Goal: Task Accomplishment & Management: Use online tool/utility

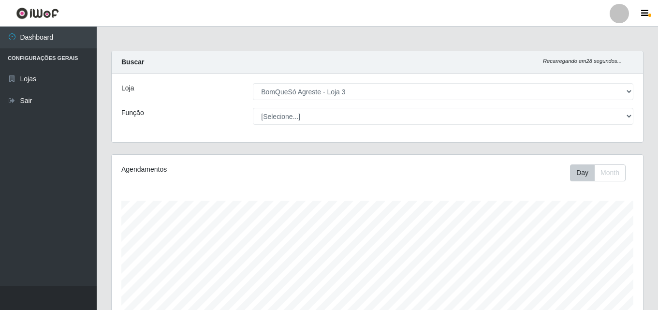
select select "215"
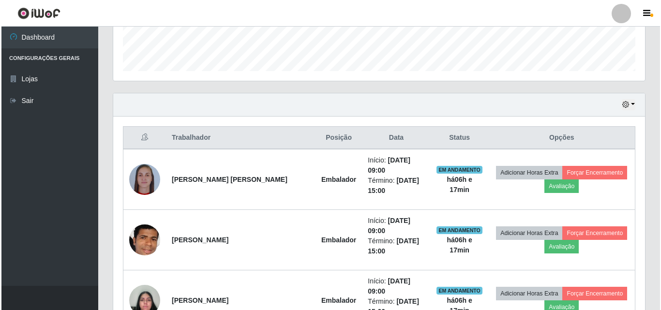
scroll to position [274, 0]
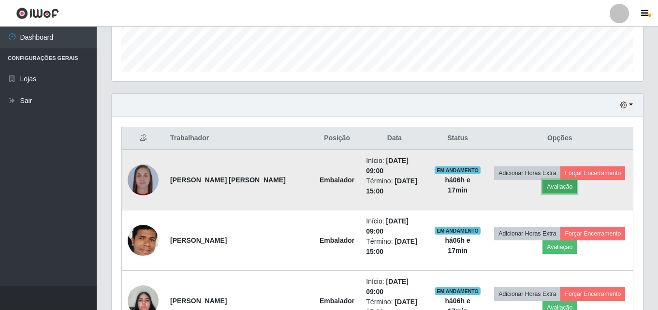
click at [544, 183] on button "Avaliação" at bounding box center [560, 187] width 34 height 14
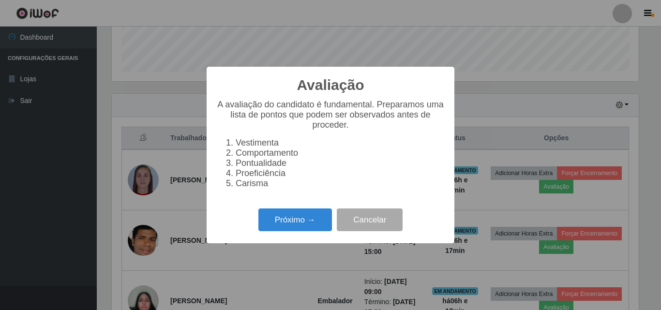
scroll to position [201, 527]
click at [286, 228] on button "Próximo →" at bounding box center [295, 220] width 74 height 23
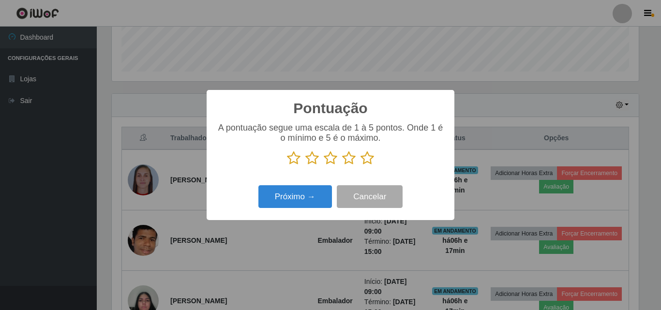
scroll to position [483611, 483285]
click at [365, 160] on icon at bounding box center [367, 158] width 14 height 15
click at [360, 165] on input "radio" at bounding box center [360, 165] width 0 height 0
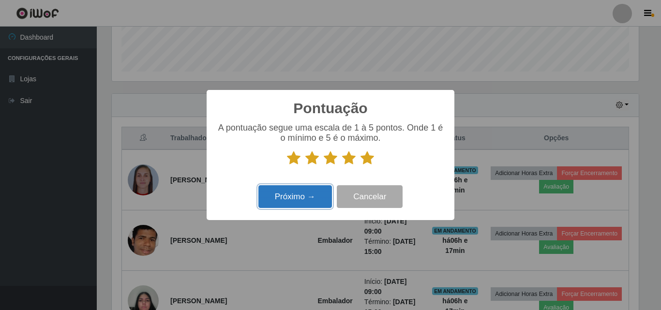
click at [312, 189] on button "Próximo →" at bounding box center [295, 196] width 74 height 23
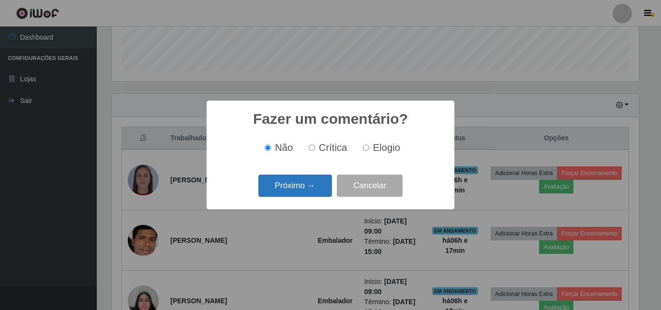
click at [311, 190] on button "Próximo →" at bounding box center [295, 186] width 74 height 23
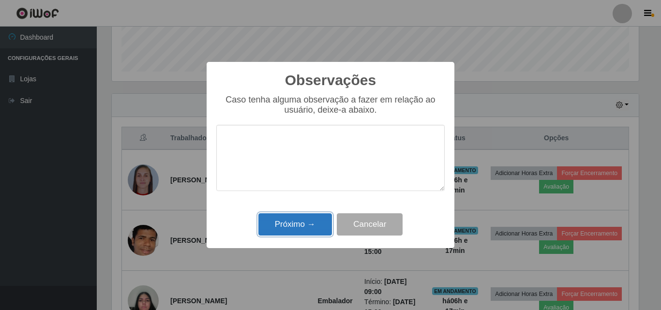
click at [298, 222] on button "Próximo →" at bounding box center [295, 224] width 74 height 23
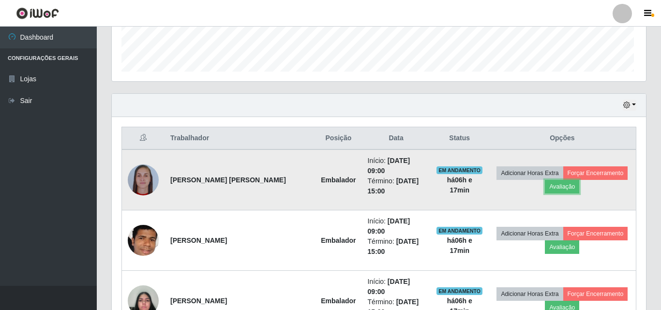
scroll to position [201, 532]
click at [574, 166] on button "Forçar Encerramento" at bounding box center [593, 173] width 65 height 14
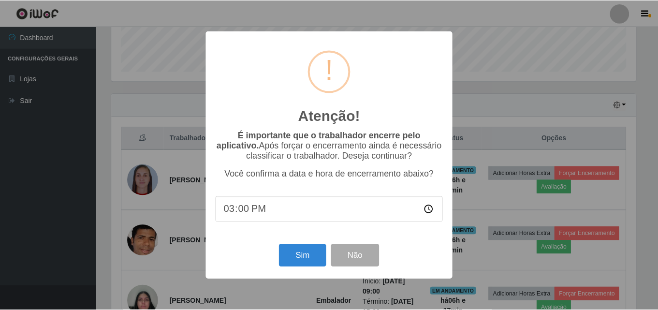
scroll to position [201, 527]
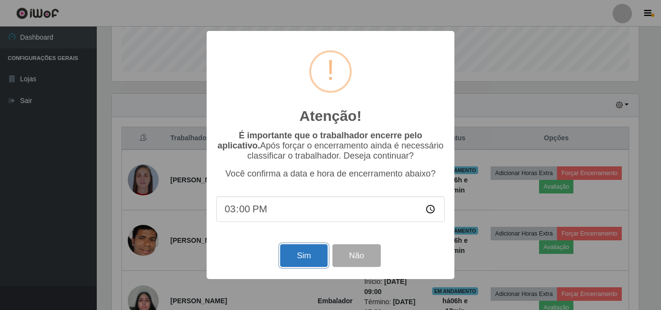
click at [300, 253] on button "Sim" at bounding box center [303, 255] width 47 height 23
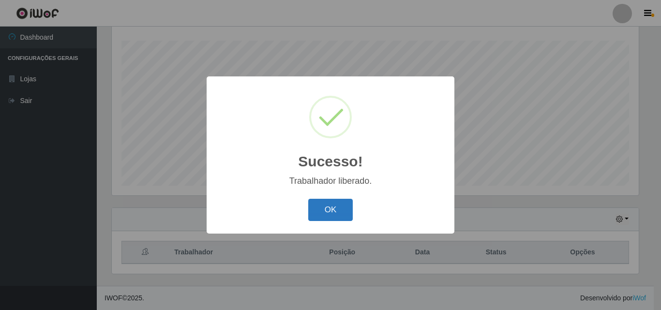
click at [324, 202] on button "OK" at bounding box center [330, 210] width 45 height 23
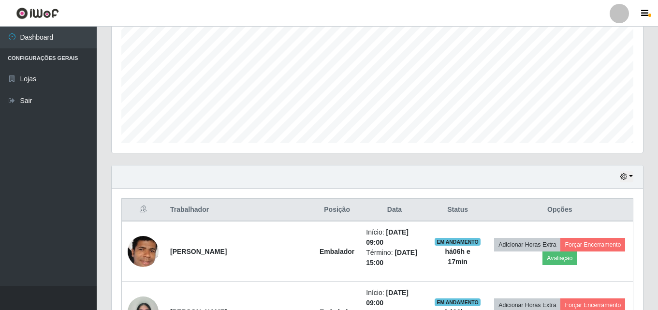
scroll to position [305, 0]
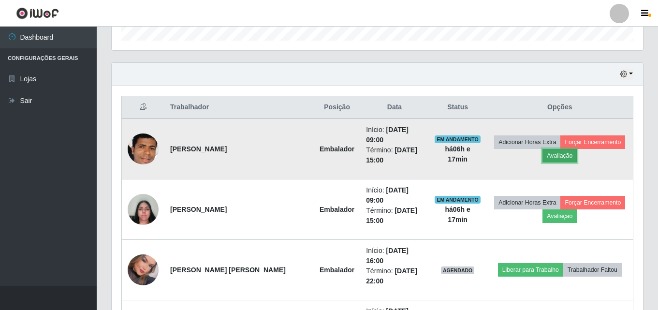
click at [543, 153] on button "Avaliação" at bounding box center [560, 156] width 34 height 14
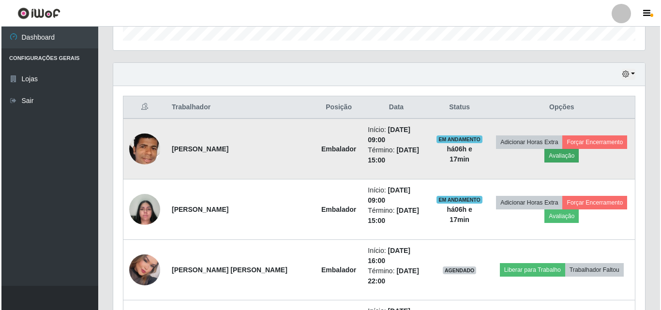
scroll to position [201, 527]
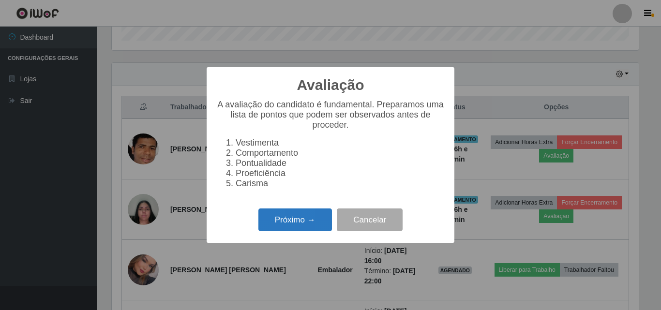
click at [311, 227] on button "Próximo →" at bounding box center [295, 220] width 74 height 23
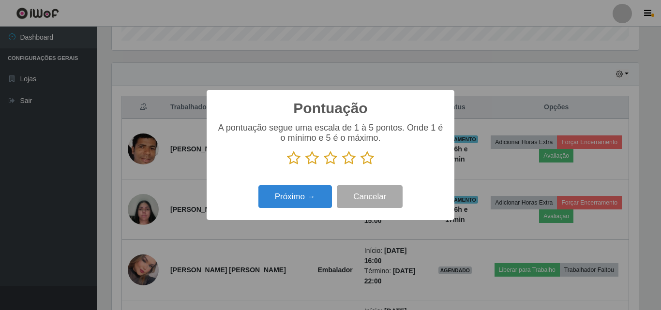
scroll to position [483611, 483285]
drag, startPoint x: 368, startPoint y: 160, endPoint x: 359, endPoint y: 169, distance: 13.0
click at [368, 162] on icon at bounding box center [367, 158] width 14 height 15
click at [360, 165] on input "radio" at bounding box center [360, 165] width 0 height 0
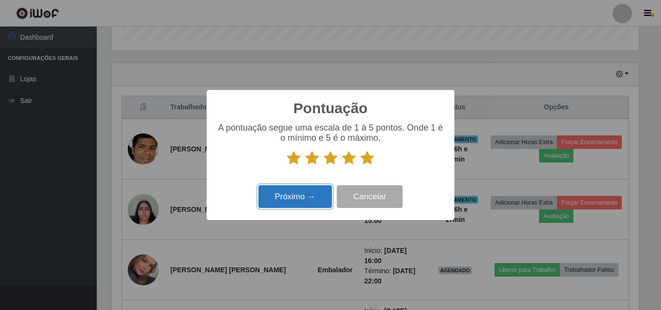
click at [317, 199] on button "Próximo →" at bounding box center [295, 196] width 74 height 23
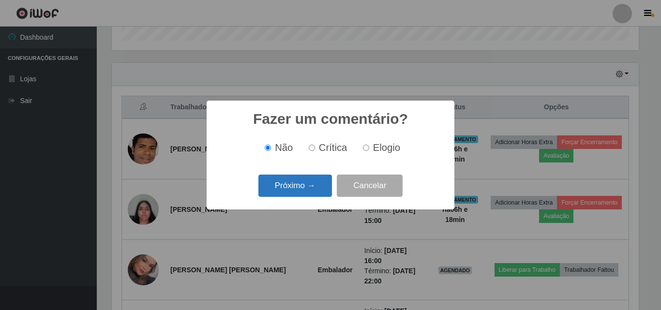
click at [315, 185] on button "Próximo →" at bounding box center [295, 186] width 74 height 23
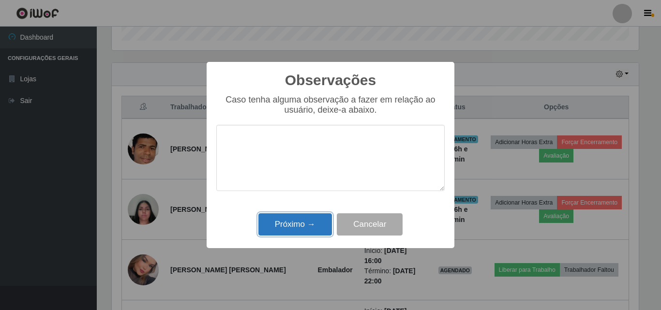
click at [299, 218] on button "Próximo →" at bounding box center [295, 224] width 74 height 23
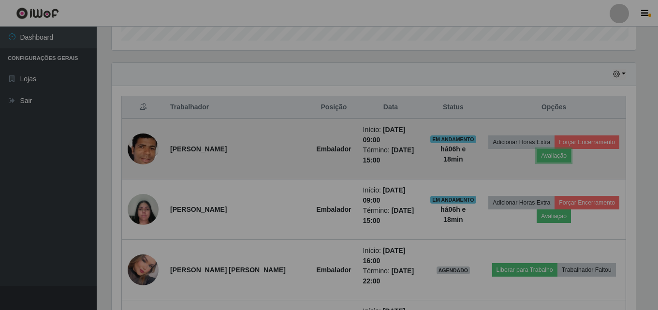
scroll to position [201, 532]
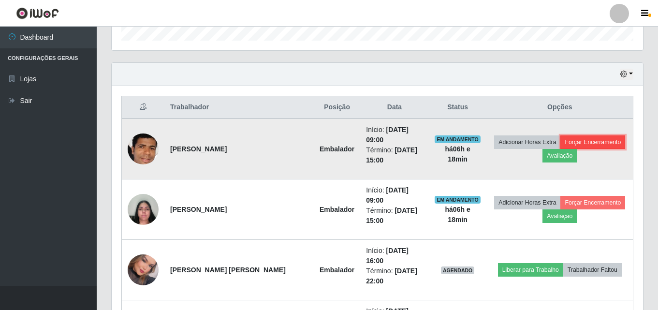
click at [592, 137] on button "Forçar Encerramento" at bounding box center [593, 142] width 65 height 14
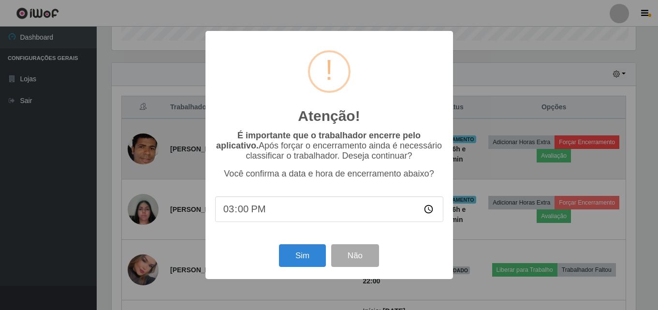
scroll to position [201, 527]
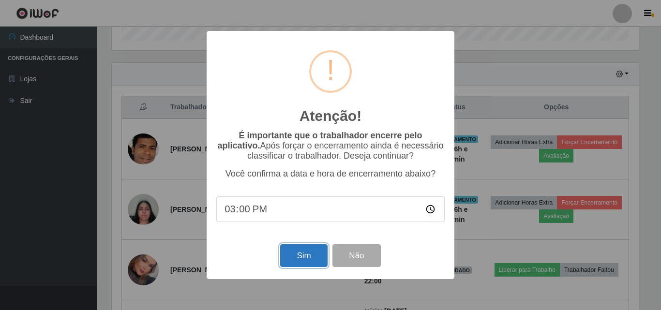
click at [302, 255] on button "Sim" at bounding box center [303, 255] width 47 height 23
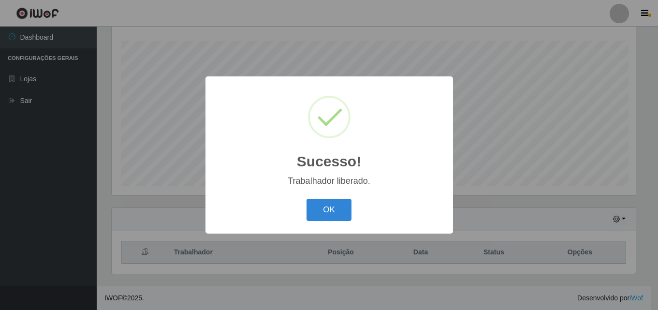
scroll to position [0, 0]
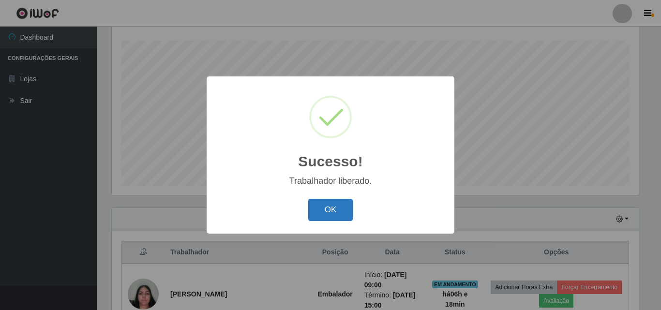
click at [329, 204] on button "OK" at bounding box center [330, 210] width 45 height 23
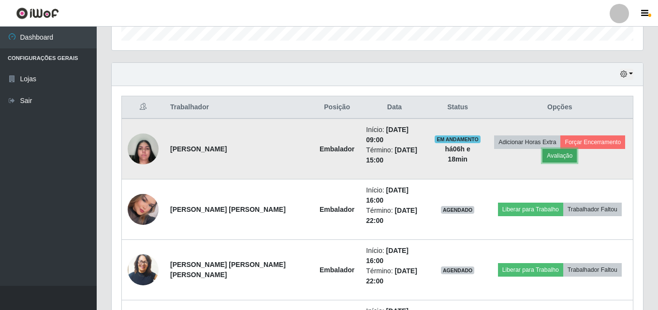
click at [543, 151] on button "Avaliação" at bounding box center [560, 156] width 34 height 14
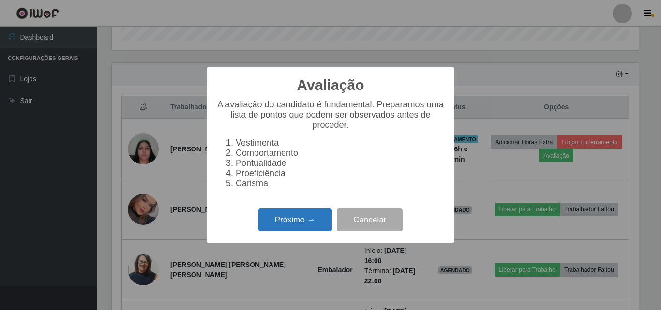
click at [290, 231] on button "Próximo →" at bounding box center [295, 220] width 74 height 23
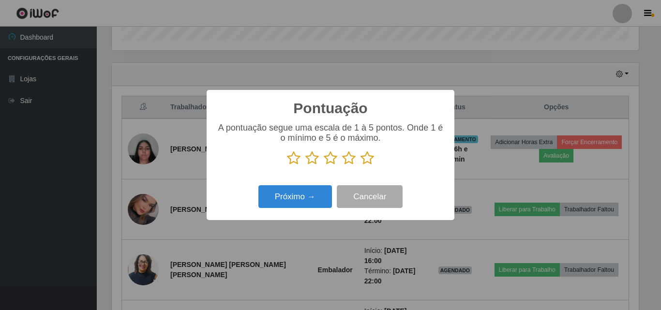
click at [370, 160] on icon at bounding box center [367, 158] width 14 height 15
click at [360, 165] on input "radio" at bounding box center [360, 165] width 0 height 0
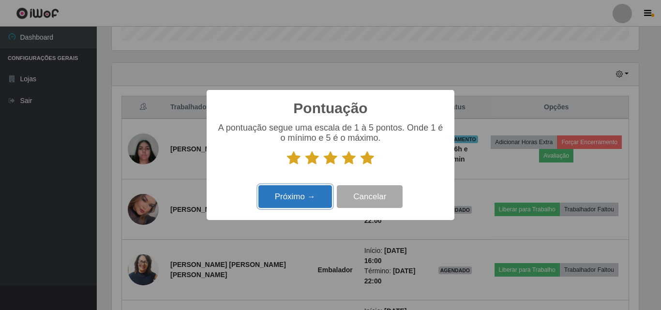
click at [310, 190] on button "Próximo →" at bounding box center [295, 196] width 74 height 23
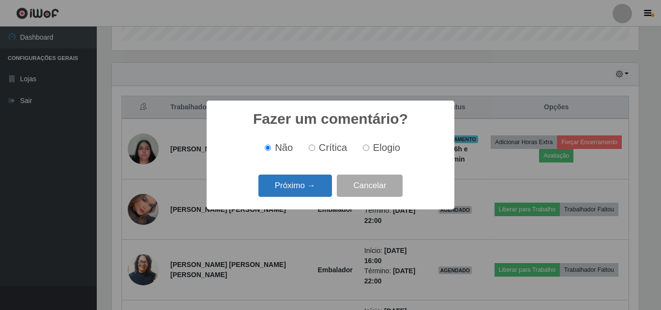
click at [309, 190] on button "Próximo →" at bounding box center [295, 186] width 74 height 23
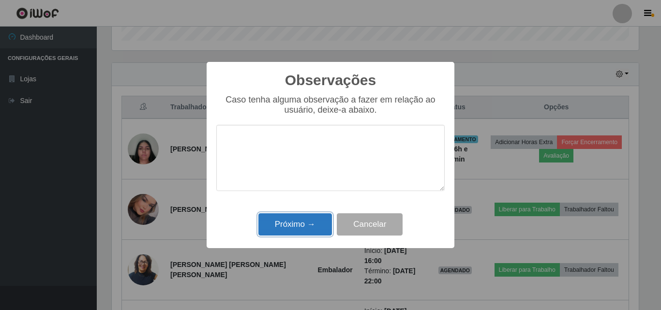
click at [323, 231] on button "Próximo →" at bounding box center [295, 224] width 74 height 23
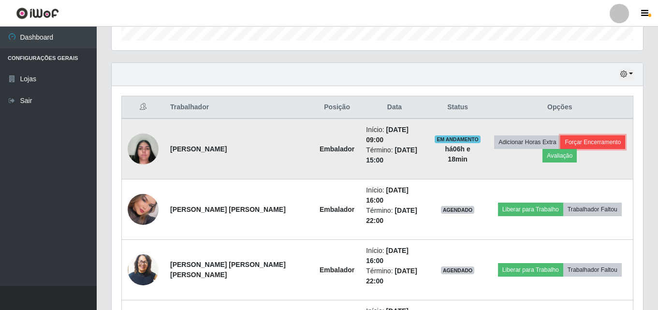
click at [562, 137] on button "Forçar Encerramento" at bounding box center [593, 142] width 65 height 14
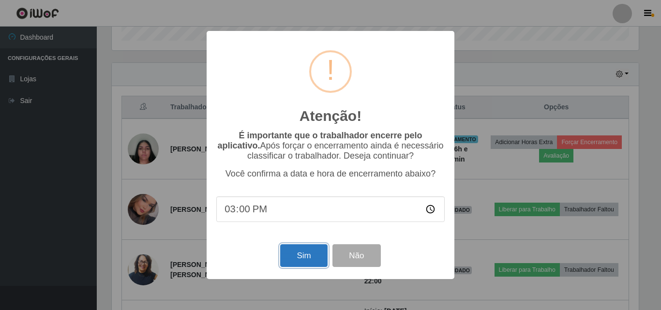
click at [299, 256] on button "Sim" at bounding box center [303, 255] width 47 height 23
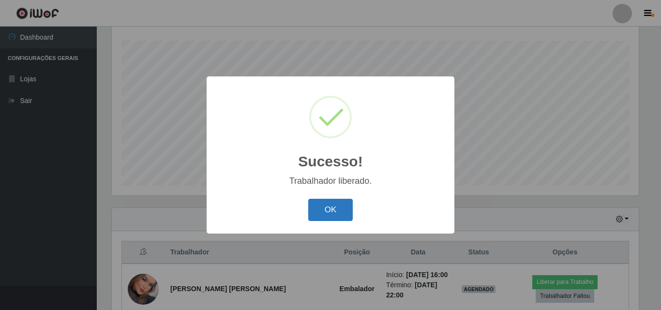
click at [328, 204] on button "OK" at bounding box center [330, 210] width 45 height 23
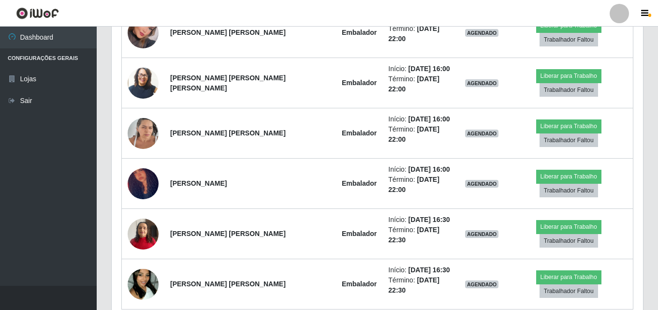
scroll to position [418, 0]
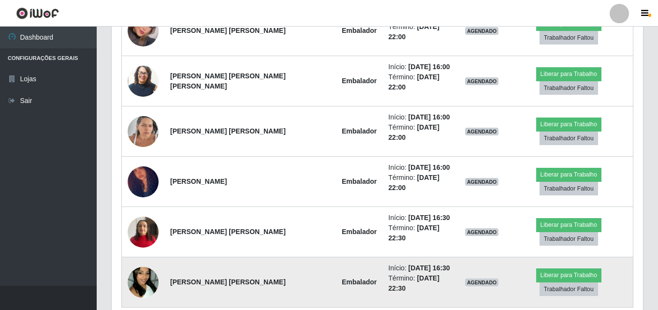
click at [150, 255] on img at bounding box center [143, 282] width 31 height 55
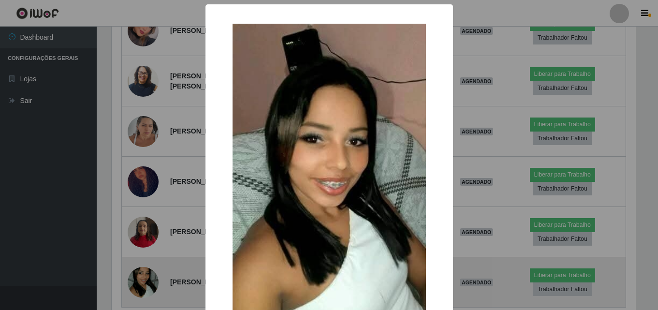
scroll to position [201, 527]
click at [150, 234] on div "× OK Cancel" at bounding box center [330, 155] width 661 height 310
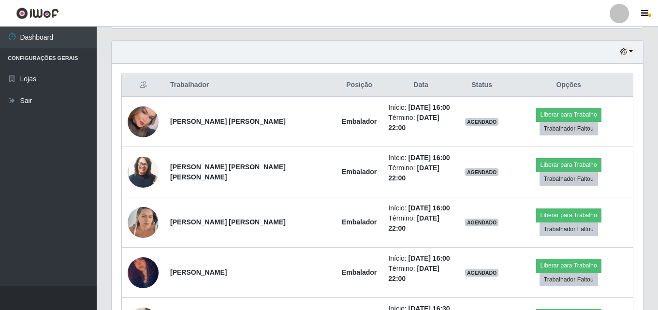
scroll to position [322, 0]
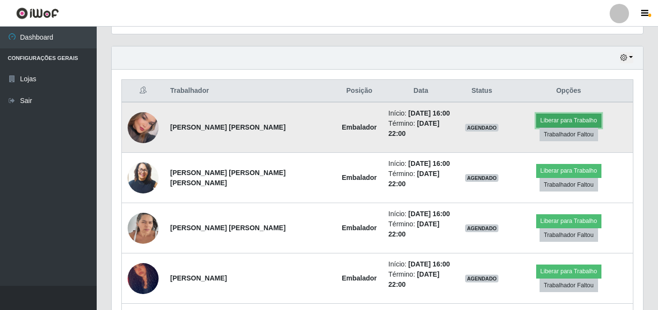
click at [537, 124] on button "Liberar para Trabalho" at bounding box center [569, 121] width 65 height 14
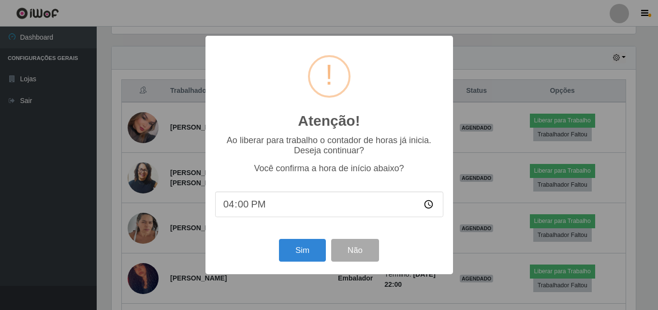
scroll to position [201, 527]
click at [322, 251] on button "Sim" at bounding box center [303, 250] width 47 height 23
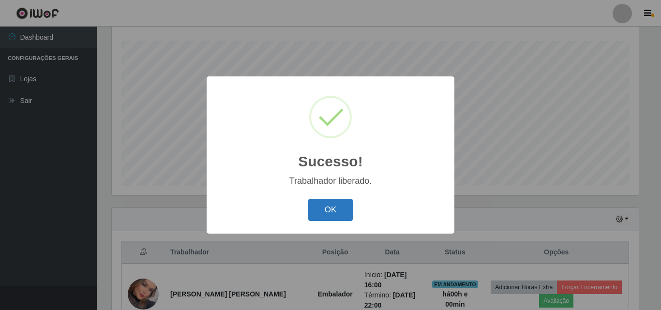
click at [344, 212] on button "OK" at bounding box center [330, 210] width 45 height 23
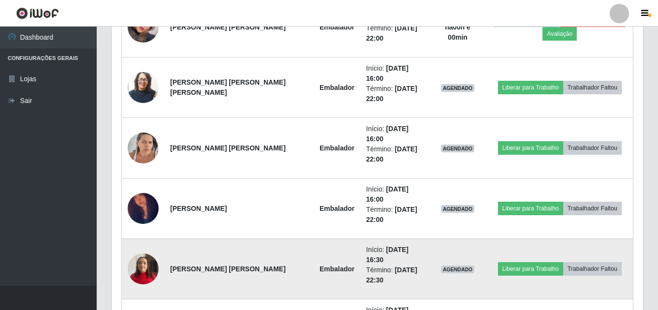
scroll to position [450, 0]
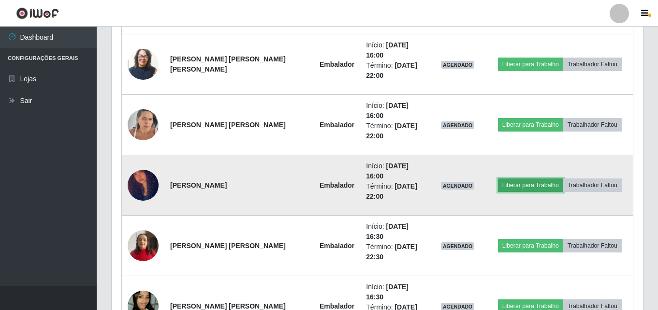
click at [526, 179] on button "Liberar para Trabalho" at bounding box center [530, 186] width 65 height 14
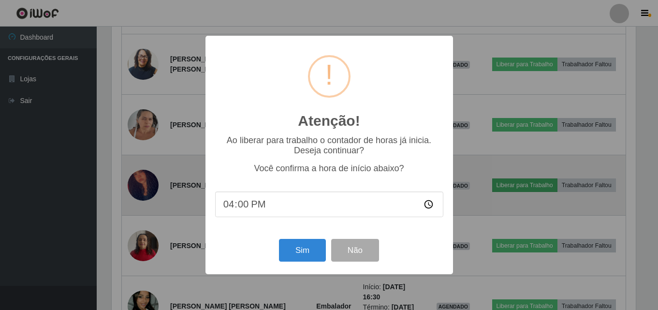
scroll to position [201, 527]
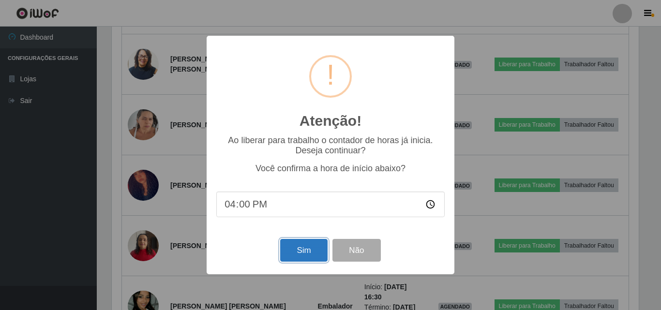
click at [286, 251] on button "Sim" at bounding box center [303, 250] width 47 height 23
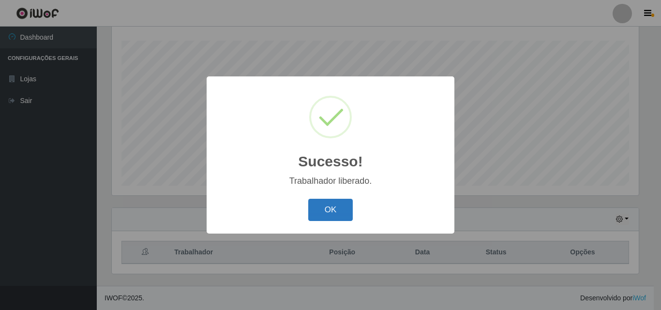
click at [351, 219] on button "OK" at bounding box center [330, 210] width 45 height 23
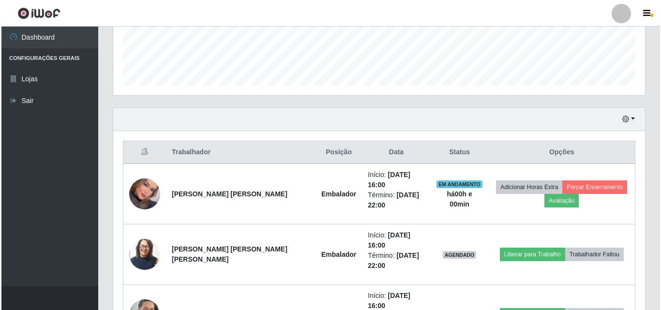
scroll to position [354, 0]
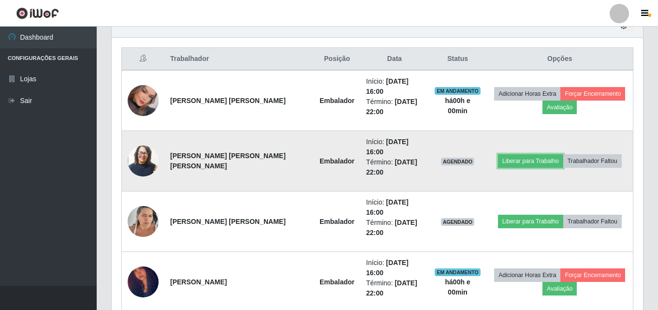
drag, startPoint x: 536, startPoint y: 151, endPoint x: 536, endPoint y: 157, distance: 5.8
click at [536, 153] on td "Liberar para Trabalho Trabalhador Faltou" at bounding box center [560, 161] width 147 height 60
click at [501, 154] on button "Liberar para Trabalho" at bounding box center [530, 161] width 65 height 14
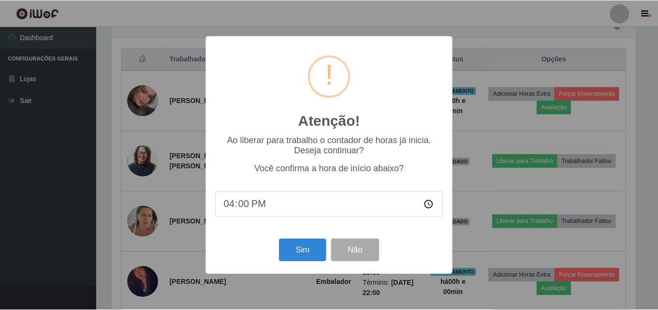
scroll to position [201, 527]
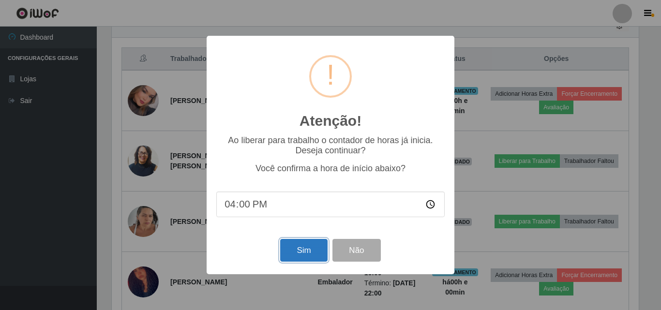
click at [314, 253] on button "Sim" at bounding box center [303, 250] width 47 height 23
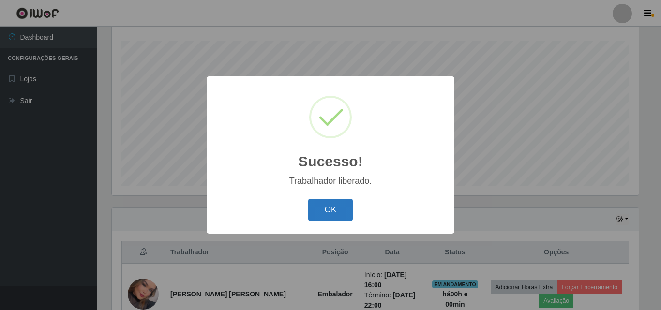
drag, startPoint x: 320, startPoint y: 209, endPoint x: 341, endPoint y: 212, distance: 20.5
click at [321, 209] on button "OK" at bounding box center [330, 210] width 45 height 23
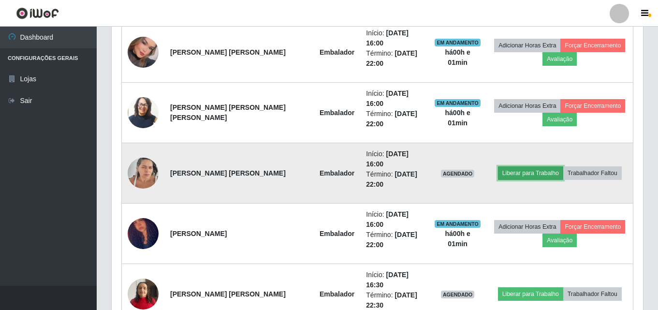
click at [512, 166] on button "Liberar para Trabalho" at bounding box center [530, 173] width 65 height 14
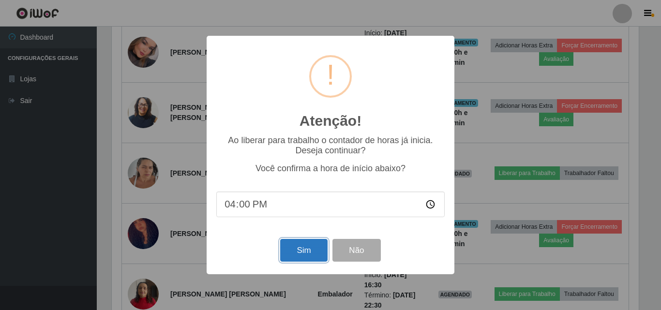
click at [306, 258] on button "Sim" at bounding box center [303, 250] width 47 height 23
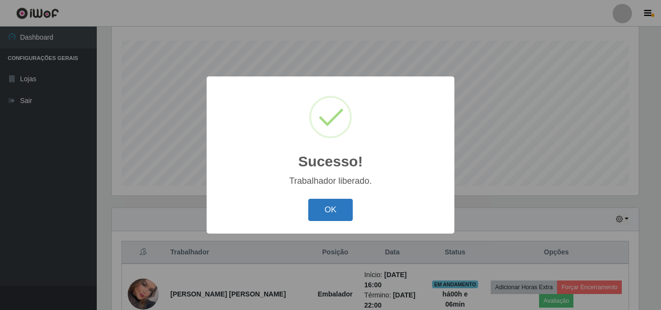
click at [341, 220] on button "OK" at bounding box center [330, 210] width 45 height 23
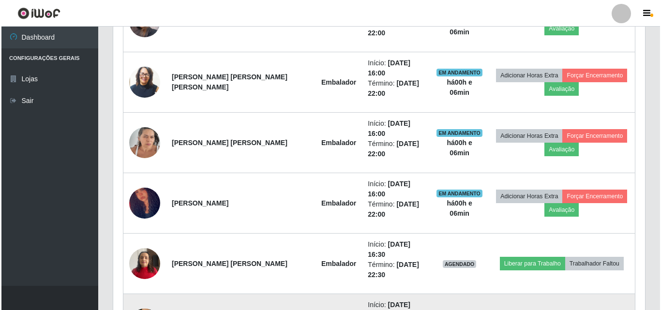
scroll to position [462, 0]
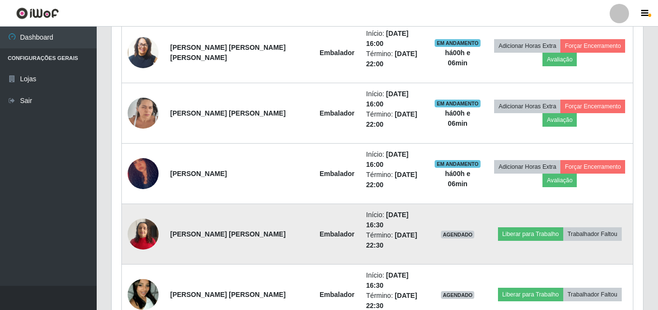
click at [147, 213] on img at bounding box center [143, 233] width 31 height 41
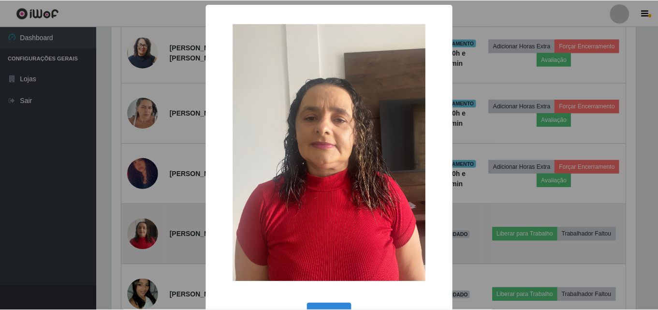
scroll to position [201, 527]
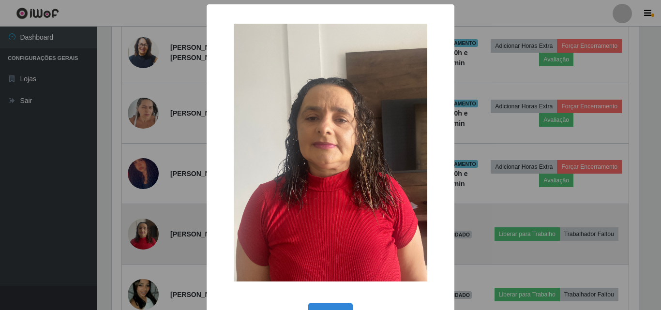
click at [147, 194] on div "× OK Cancel" at bounding box center [330, 155] width 661 height 310
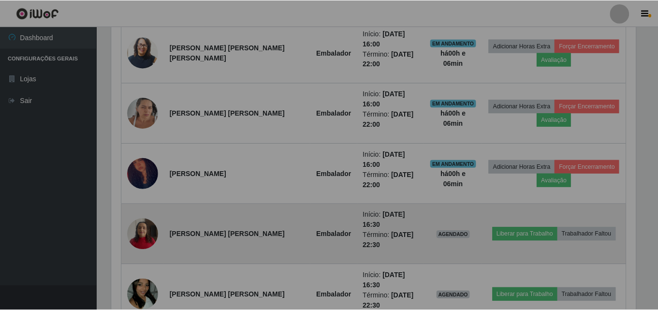
scroll to position [201, 532]
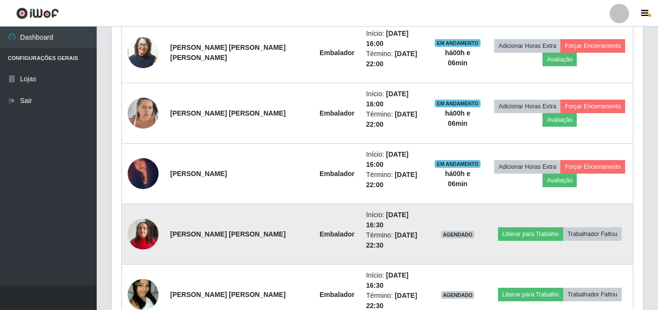
click at [155, 213] on img at bounding box center [143, 233] width 31 height 41
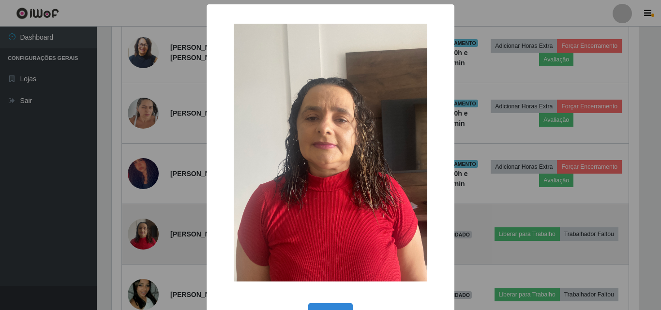
click at [155, 193] on div "× OK Cancel" at bounding box center [330, 155] width 661 height 310
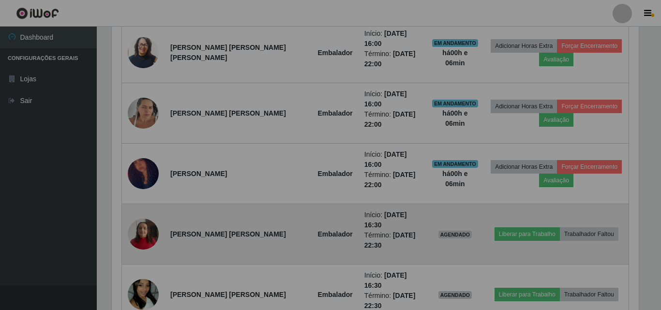
scroll to position [201, 532]
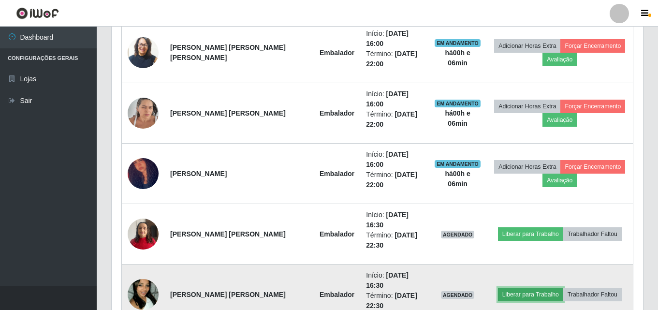
click at [529, 288] on button "Liberar para Trabalho" at bounding box center [530, 295] width 65 height 14
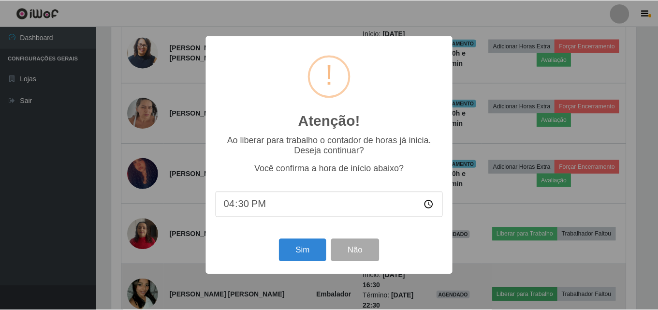
scroll to position [201, 527]
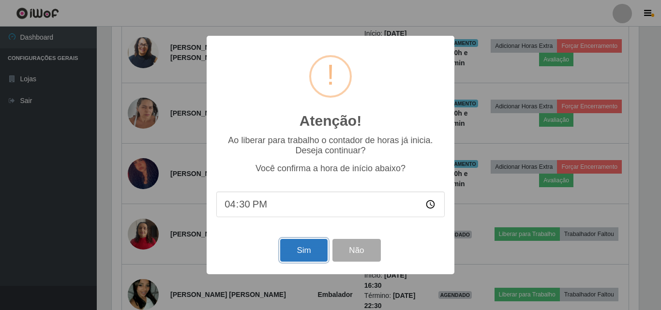
click at [305, 261] on button "Sim" at bounding box center [303, 250] width 47 height 23
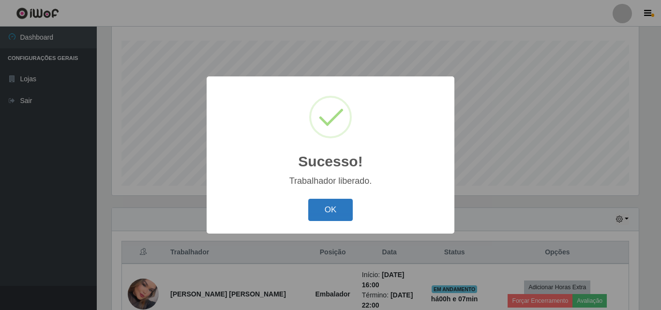
click at [318, 211] on button "OK" at bounding box center [330, 210] width 45 height 23
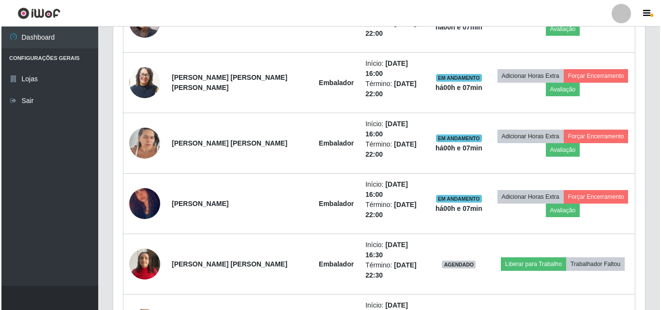
scroll to position [462, 0]
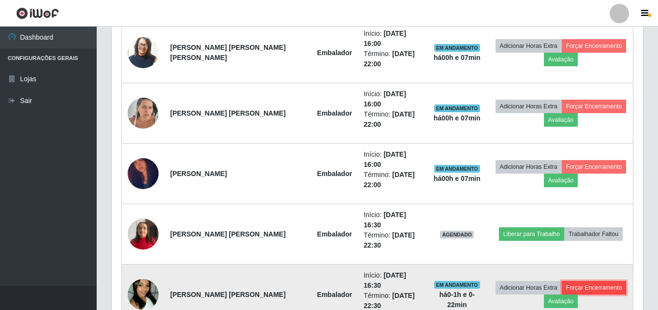
click at [575, 281] on button "Forçar Encerramento" at bounding box center [594, 288] width 65 height 14
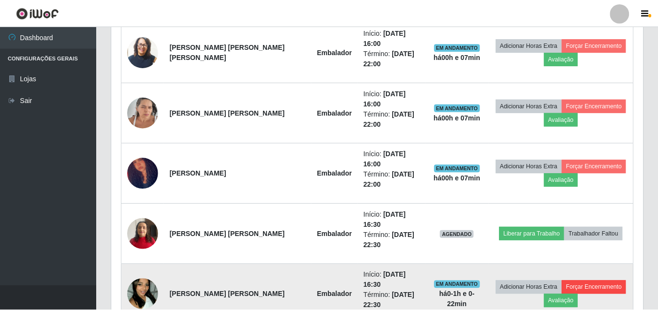
scroll to position [201, 527]
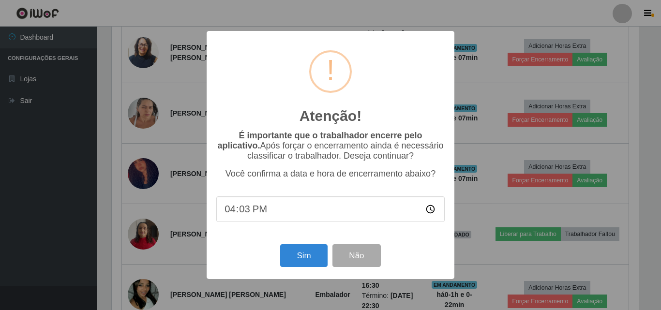
type input "16:31"
click at [307, 259] on button "Sim" at bounding box center [303, 255] width 47 height 23
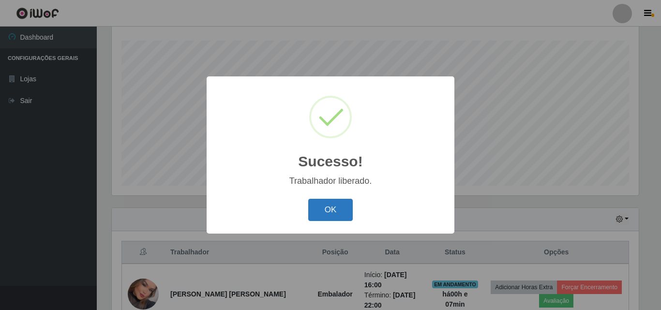
click at [325, 203] on button "OK" at bounding box center [330, 210] width 45 height 23
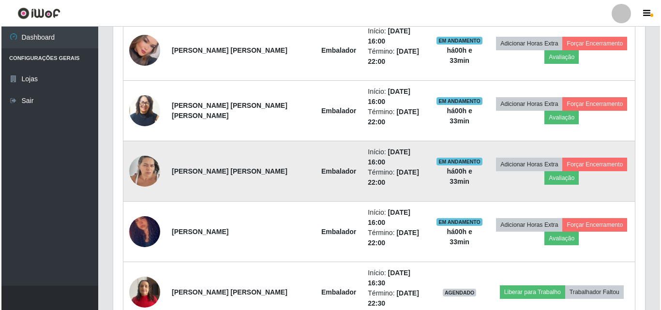
scroll to position [412, 0]
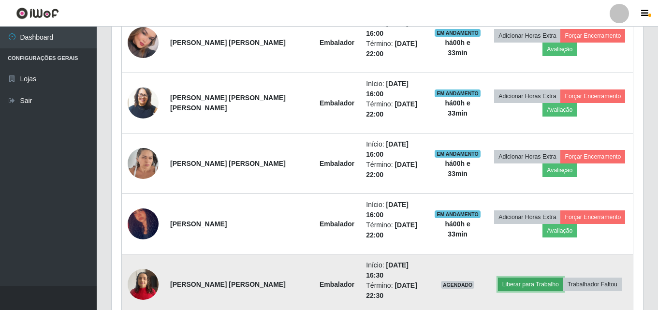
click at [524, 278] on button "Liberar para Trabalho" at bounding box center [530, 285] width 65 height 14
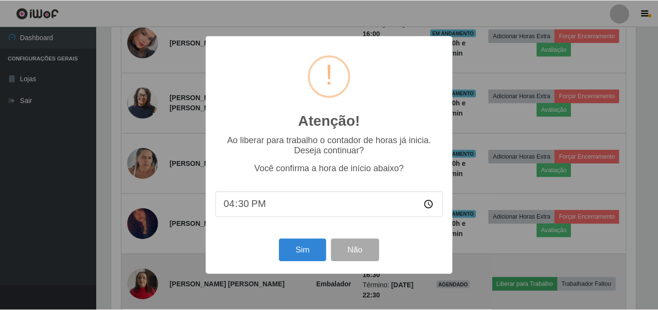
scroll to position [201, 527]
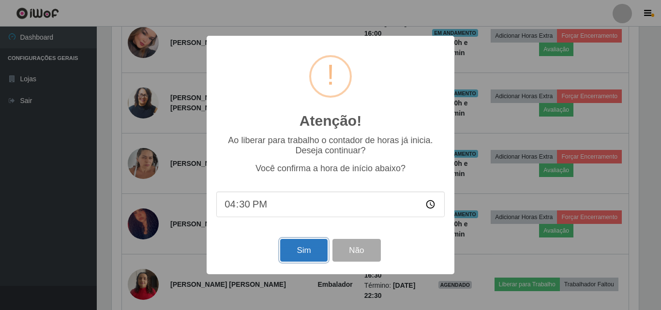
click at [292, 257] on button "Sim" at bounding box center [303, 250] width 47 height 23
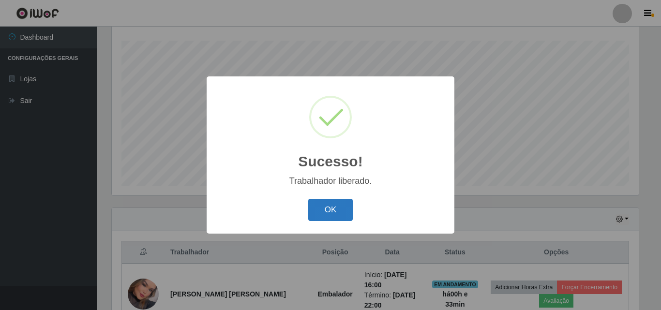
click at [336, 213] on button "OK" at bounding box center [330, 210] width 45 height 23
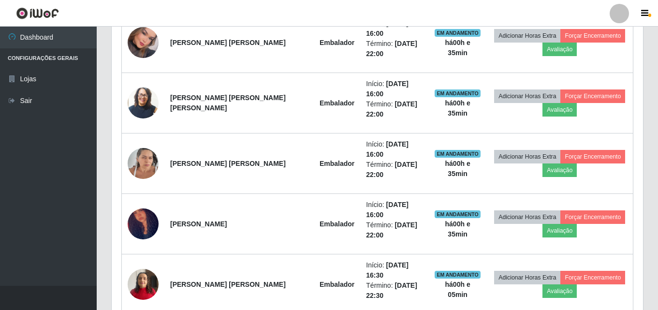
scroll to position [218, 0]
